Goal: Task Accomplishment & Management: Use online tool/utility

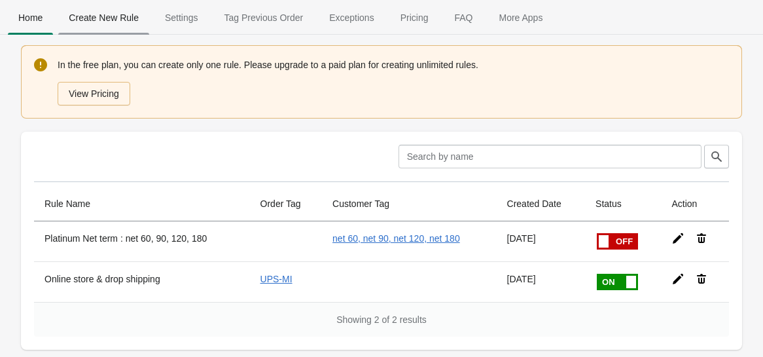
click at [93, 16] on span "Create New Rule" at bounding box center [103, 18] width 91 height 24
click at [232, 154] on div at bounding box center [302, 157] width 172 height 24
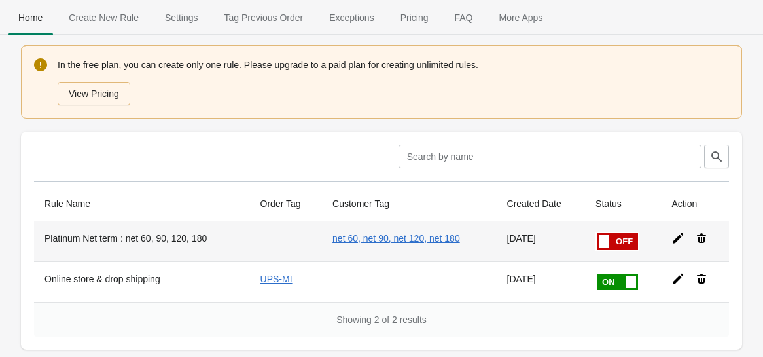
click at [705, 240] on icon at bounding box center [701, 238] width 13 height 13
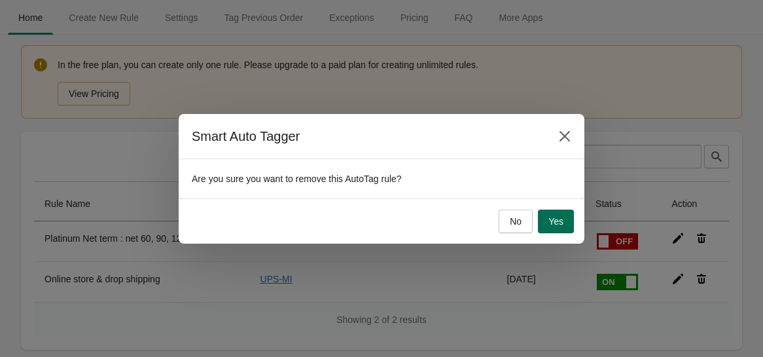
click at [556, 225] on span "Yes" at bounding box center [556, 221] width 15 height 10
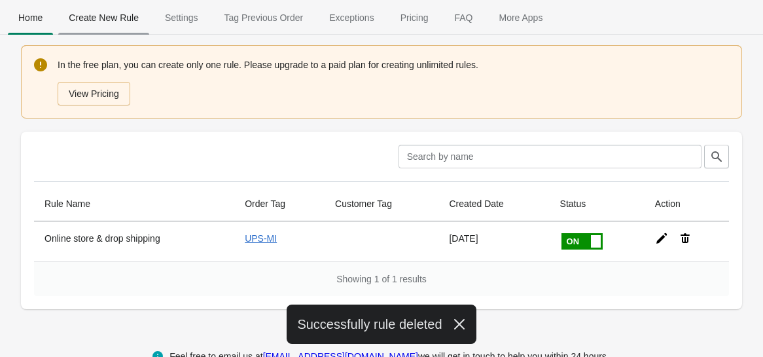
click at [109, 18] on span "Create New Rule" at bounding box center [103, 18] width 91 height 24
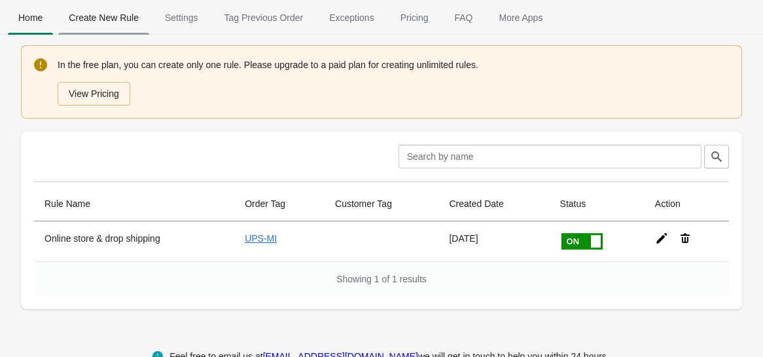
click at [101, 23] on span "Create New Rule" at bounding box center [103, 18] width 91 height 24
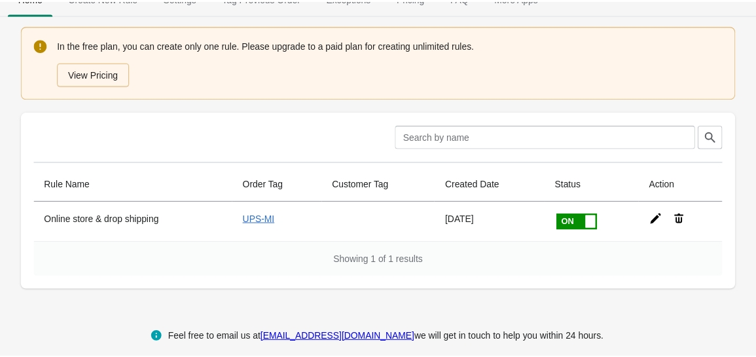
scroll to position [13, 0]
